Goal: Task Accomplishment & Management: Complete application form

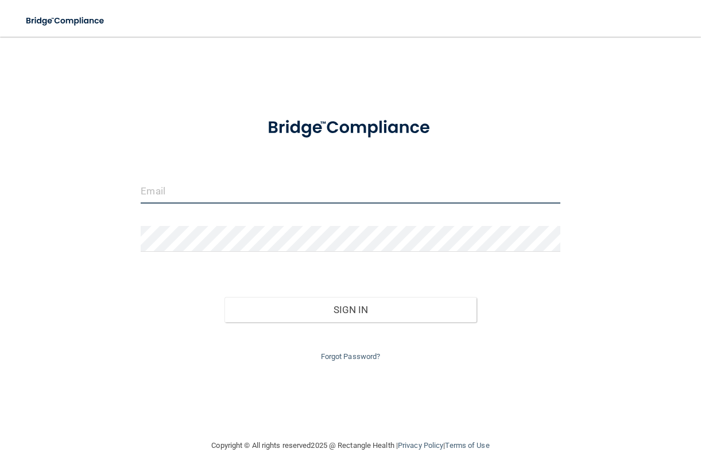
click at [402, 200] on input "email" at bounding box center [350, 191] width 419 height 26
type input "[EMAIL_ADDRESS][DOMAIN_NAME]"
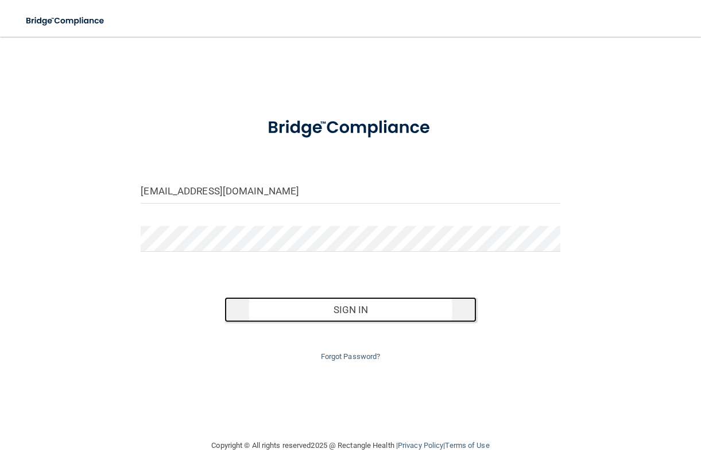
click at [362, 311] on button "Sign In" at bounding box center [349, 309] width 251 height 25
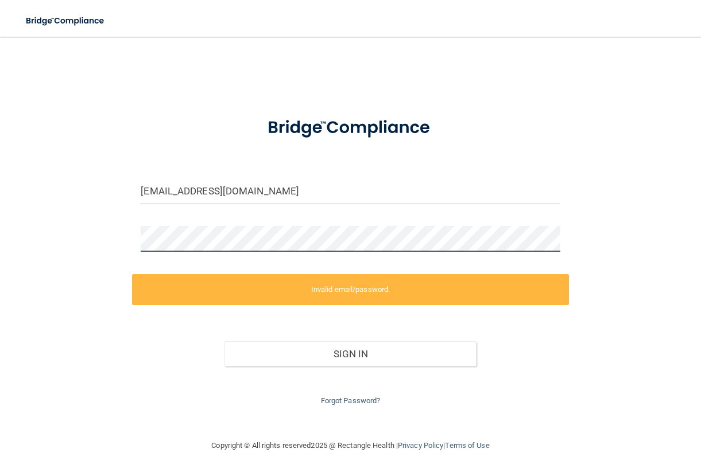
click at [112, 237] on div "[EMAIL_ADDRESS][DOMAIN_NAME] Invalid email/password. You don't have permission …" at bounding box center [350, 237] width 655 height 379
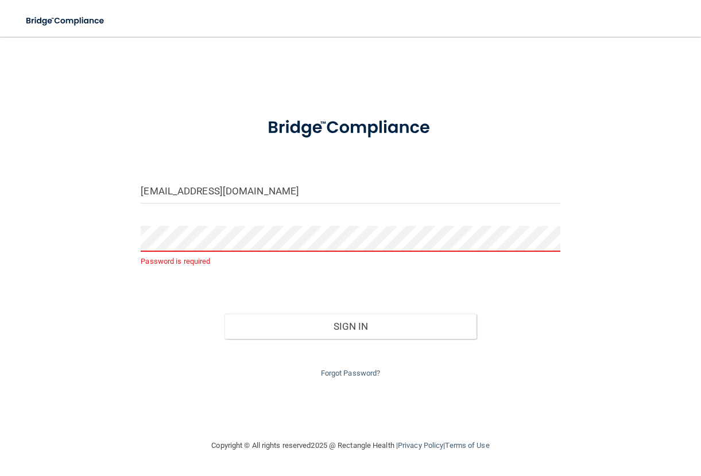
click at [637, 207] on div "[EMAIL_ADDRESS][DOMAIN_NAME] Password is required Invalid email/password. You d…" at bounding box center [350, 237] width 655 height 379
click at [238, 189] on input "[EMAIL_ADDRESS][DOMAIN_NAME]" at bounding box center [350, 191] width 419 height 26
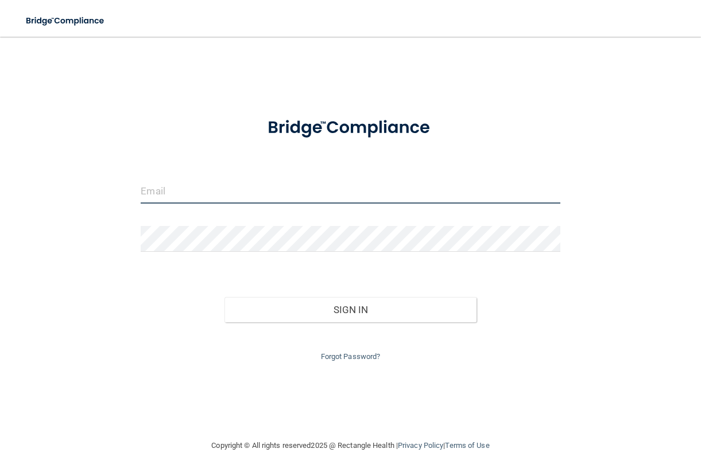
click at [316, 188] on input "email" at bounding box center [350, 191] width 419 height 26
type input "[EMAIL_ADDRESS][DOMAIN_NAME]"
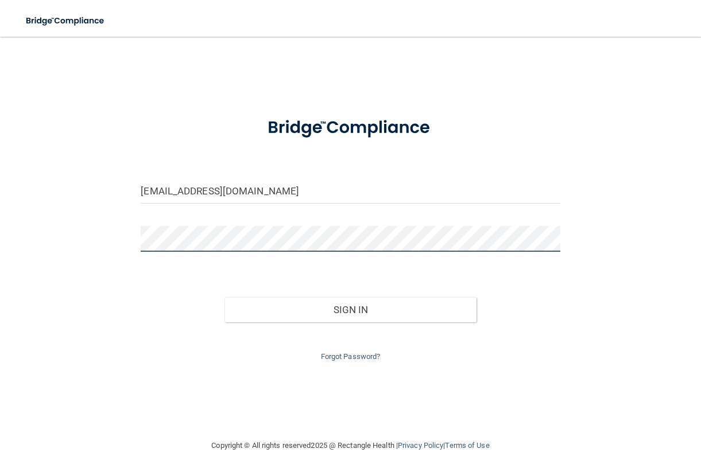
click at [224, 297] on button "Sign In" at bounding box center [349, 309] width 251 height 25
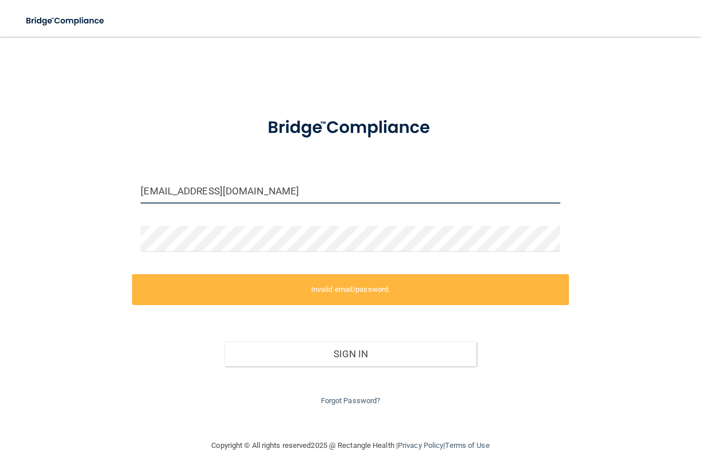
click at [262, 193] on input "[EMAIL_ADDRESS][DOMAIN_NAME]" at bounding box center [350, 191] width 419 height 26
click at [268, 191] on input "[EMAIL_ADDRESS][DOMAIN_NAME]" at bounding box center [350, 191] width 419 height 26
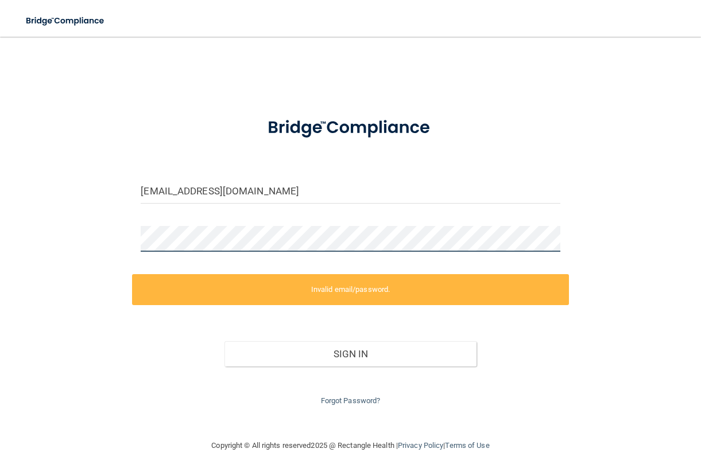
click at [121, 246] on div "[EMAIL_ADDRESS][DOMAIN_NAME] Invalid email/password. You don't have permission …" at bounding box center [350, 237] width 655 height 379
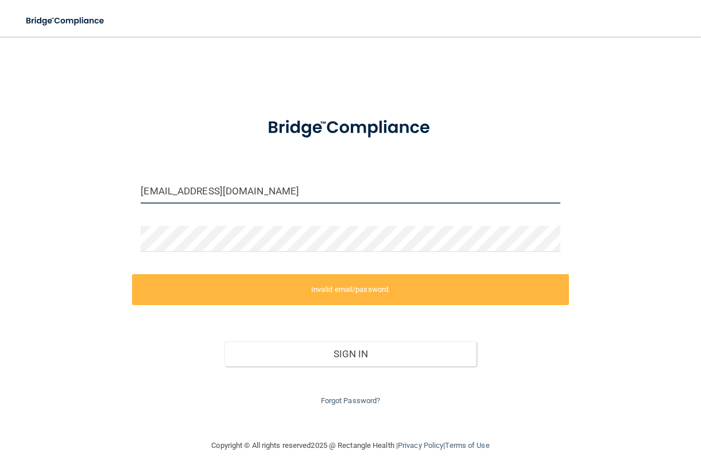
drag, startPoint x: 291, startPoint y: 192, endPoint x: 137, endPoint y: 192, distance: 154.4
click at [137, 192] on div "[EMAIL_ADDRESS][DOMAIN_NAME]" at bounding box center [350, 195] width 436 height 34
click at [241, 188] on input "[EMAIL_ADDRESS][DOMAIN_NAME]" at bounding box center [350, 191] width 419 height 26
drag, startPoint x: 287, startPoint y: 184, endPoint x: 131, endPoint y: 187, distance: 155.6
click at [131, 187] on div "[EMAIL_ADDRESS][DOMAIN_NAME] Invalid email/password. You don't have permission …" at bounding box center [350, 237] width 655 height 379
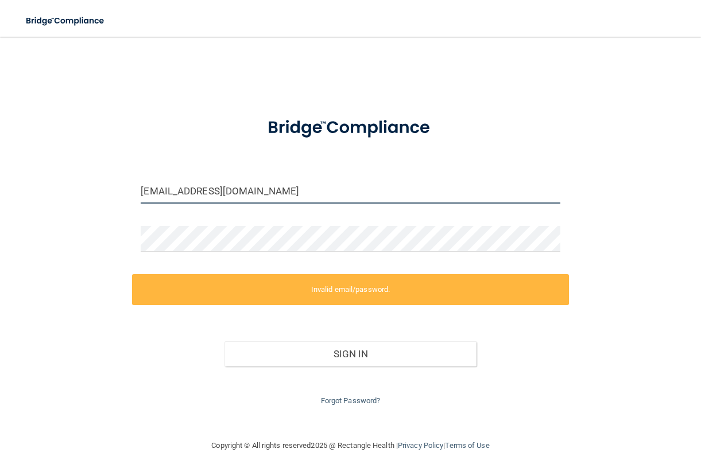
click at [268, 186] on input "[EMAIL_ADDRESS][DOMAIN_NAME]" at bounding box center [350, 191] width 419 height 26
drag, startPoint x: 302, startPoint y: 189, endPoint x: 108, endPoint y: 191, distance: 194.0
click at [108, 191] on div "[EMAIL_ADDRESS][DOMAIN_NAME] Invalid email/password. You don't have permission …" at bounding box center [350, 237] width 655 height 379
click at [352, 191] on input "[EMAIL_ADDRESS][DOMAIN_NAME]" at bounding box center [350, 191] width 419 height 26
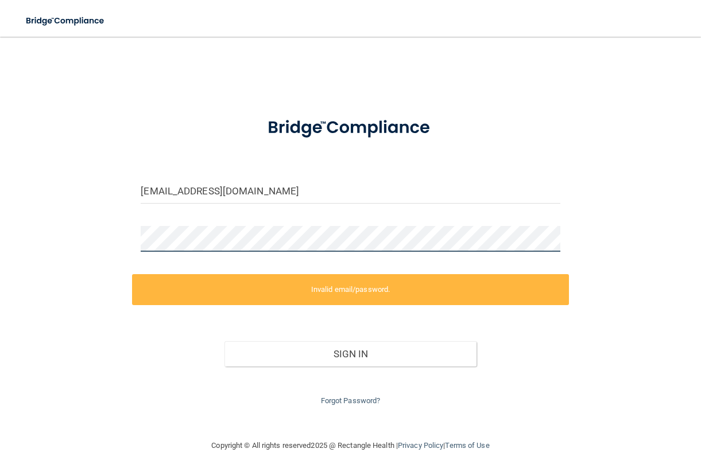
click at [88, 222] on div "[EMAIL_ADDRESS][DOMAIN_NAME] Invalid email/password. You don't have permission …" at bounding box center [350, 237] width 655 height 379
click at [603, 242] on div "[EMAIL_ADDRESS][DOMAIN_NAME] Invalid email/password. You don't have permission …" at bounding box center [350, 237] width 655 height 379
click at [69, 240] on div "[EMAIL_ADDRESS][DOMAIN_NAME] Invalid email/password. You don't have permission …" at bounding box center [350, 237] width 655 height 379
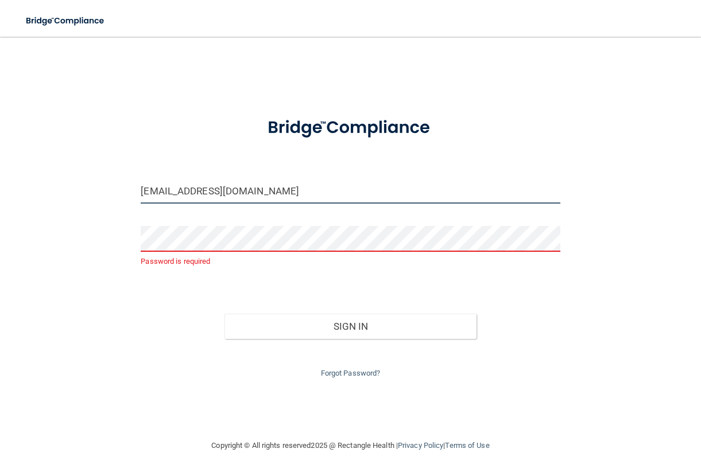
click at [414, 192] on input "[EMAIL_ADDRESS][DOMAIN_NAME]" at bounding box center [350, 191] width 419 height 26
drag, startPoint x: 362, startPoint y: 190, endPoint x: 94, endPoint y: 202, distance: 268.9
click at [94, 202] on div "[EMAIL_ADDRESS][DOMAIN_NAME] Password is required Invalid email/password. You d…" at bounding box center [350, 237] width 655 height 379
click at [220, 222] on form "[EMAIL_ADDRESS][DOMAIN_NAME] Password is required Invalid email/password. You d…" at bounding box center [350, 243] width 419 height 275
click at [268, 191] on input "[EMAIL_ADDRESS][DOMAIN_NAME]" at bounding box center [350, 191] width 419 height 26
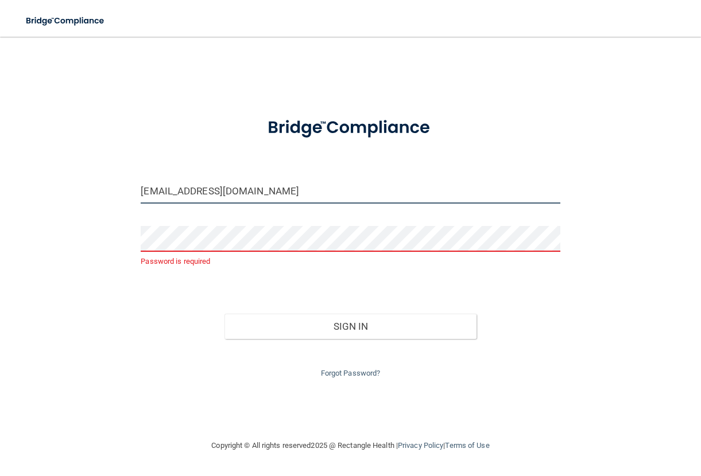
drag, startPoint x: 291, startPoint y: 189, endPoint x: 79, endPoint y: 181, distance: 212.5
click at [79, 181] on div "[EMAIL_ADDRESS][DOMAIN_NAME] Password is required Invalid email/password. You d…" at bounding box center [350, 237] width 655 height 379
click at [634, 92] on div "[EMAIL_ADDRESS][DOMAIN_NAME] Password is required Invalid email/password. You d…" at bounding box center [350, 237] width 655 height 379
click at [453, 153] on form "[EMAIL_ADDRESS][DOMAIN_NAME] Password is required Invalid email/password. You d…" at bounding box center [350, 243] width 419 height 275
drag, startPoint x: 284, startPoint y: 190, endPoint x: 110, endPoint y: 193, distance: 174.5
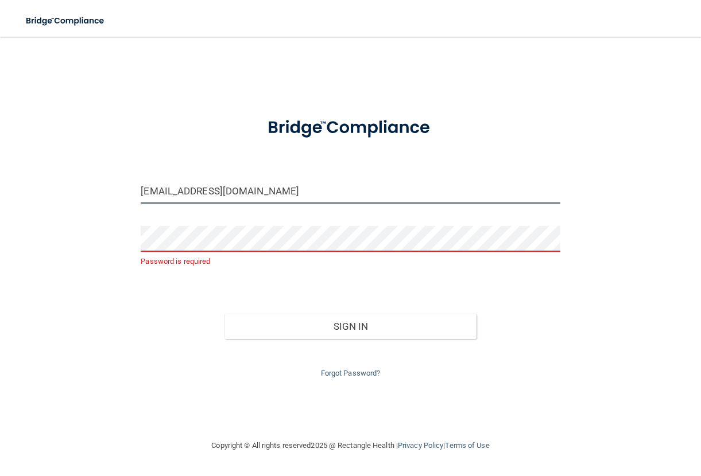
click at [110, 193] on div "[EMAIL_ADDRESS][DOMAIN_NAME] Password is required Invalid email/password. You d…" at bounding box center [350, 237] width 655 height 379
click at [301, 186] on input "[EMAIL_ADDRESS][DOMAIN_NAME]" at bounding box center [350, 191] width 419 height 26
